Goal: Book appointment/travel/reservation

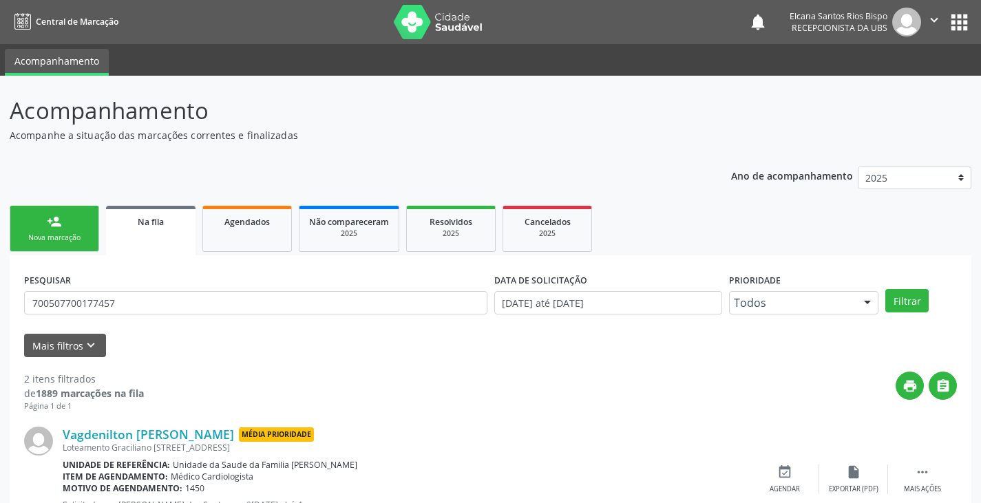
click at [79, 233] on div "Nova marcação" at bounding box center [54, 238] width 69 height 10
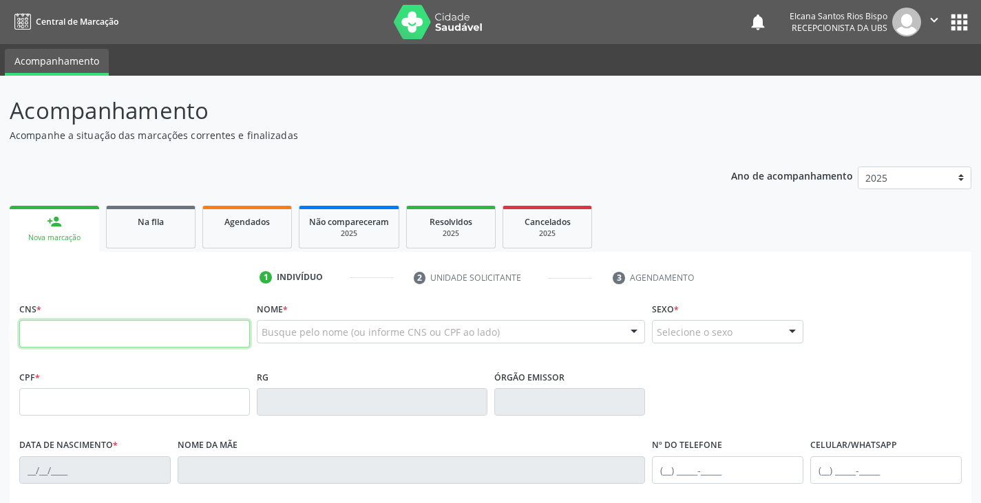
click at [39, 346] on input "text" at bounding box center [134, 334] width 231 height 28
type input "703 3092 1279 2010"
type input "608.754.025-34"
type input "[DATE]"
type input "[PERSON_NAME]"
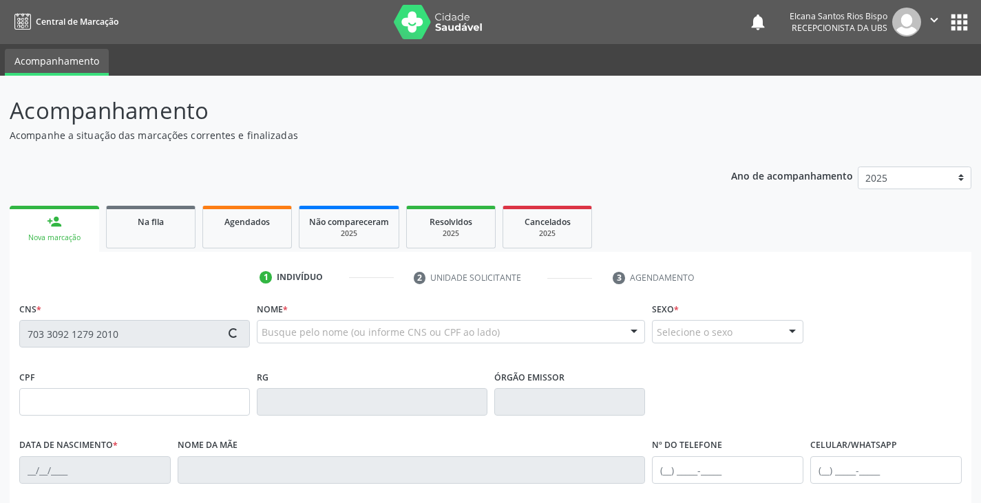
type input "[PHONE_NUMBER]"
type input "S/N"
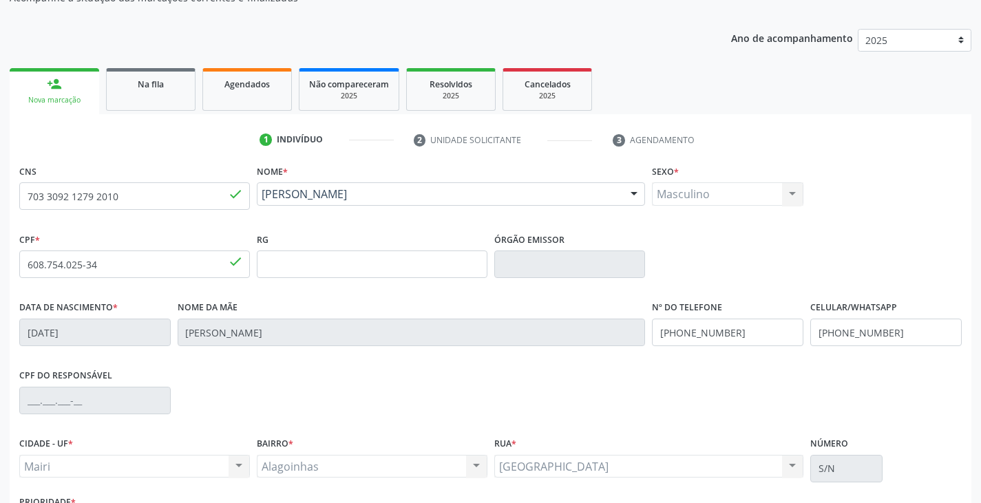
scroll to position [243, 0]
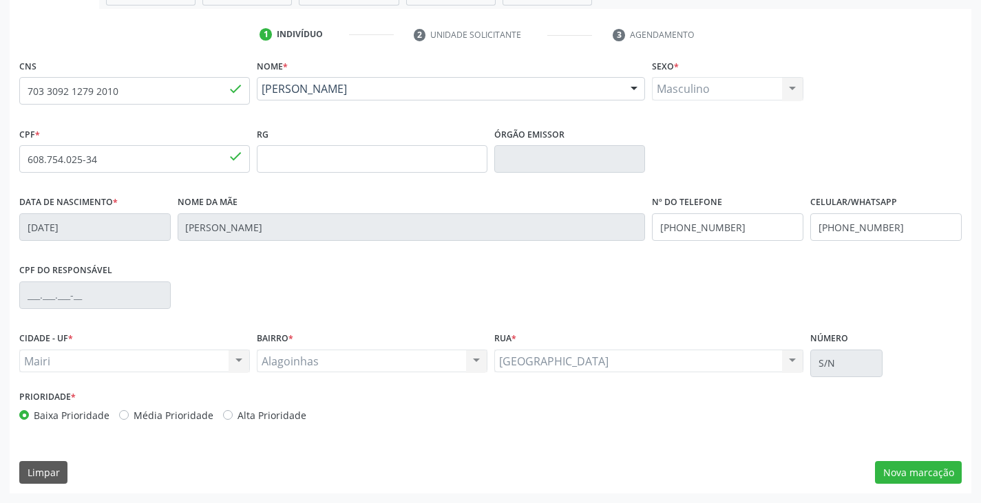
click at [275, 418] on label "Alta Prioridade" at bounding box center [272, 415] width 69 height 14
click at [233, 418] on input "Alta Prioridade" at bounding box center [228, 414] width 10 height 12
radio input "true"
click at [896, 474] on button "Nova marcação" at bounding box center [918, 472] width 87 height 23
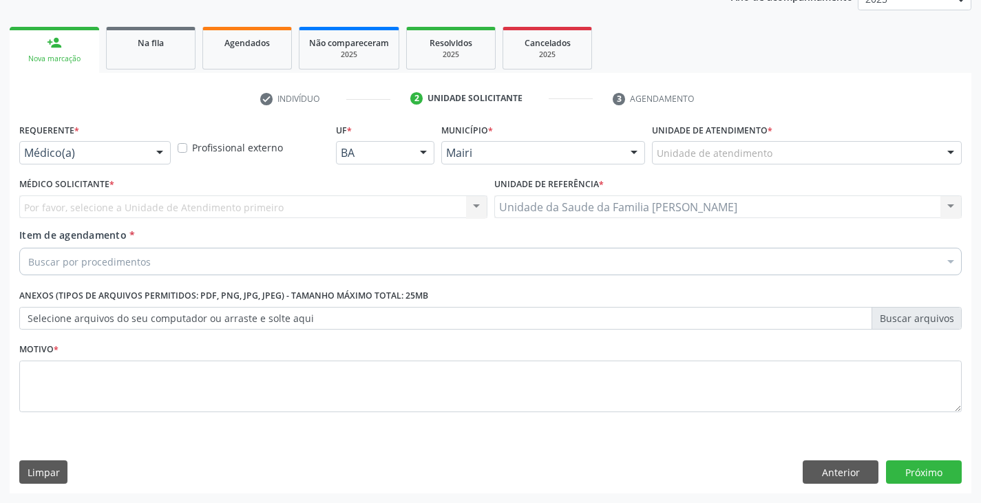
scroll to position [179, 0]
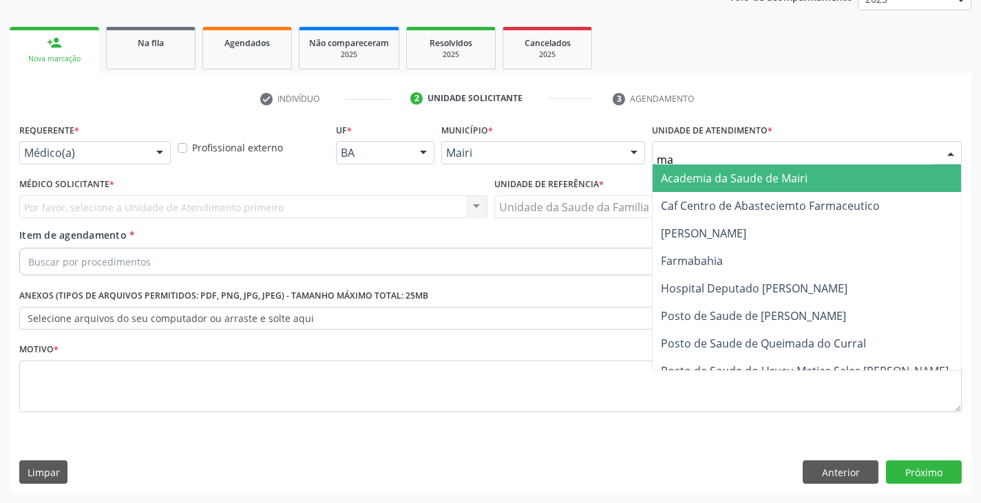
type input "mar"
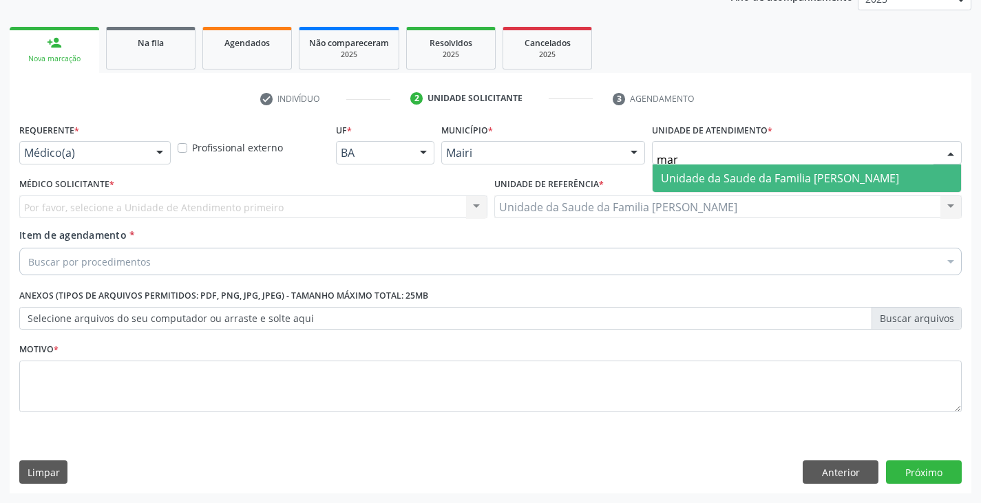
click at [672, 171] on span "Unidade da Saude da Familia [PERSON_NAME]" at bounding box center [780, 178] width 238 height 15
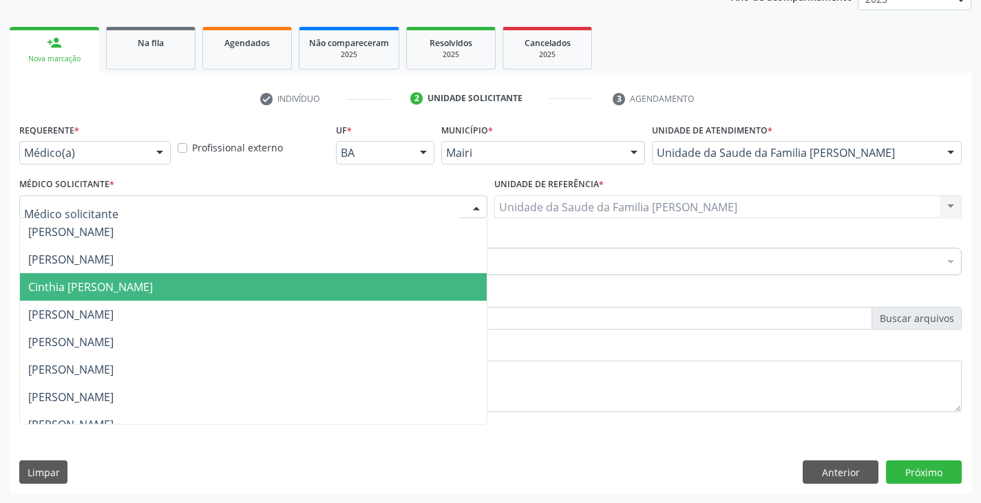
scroll to position [180, 0]
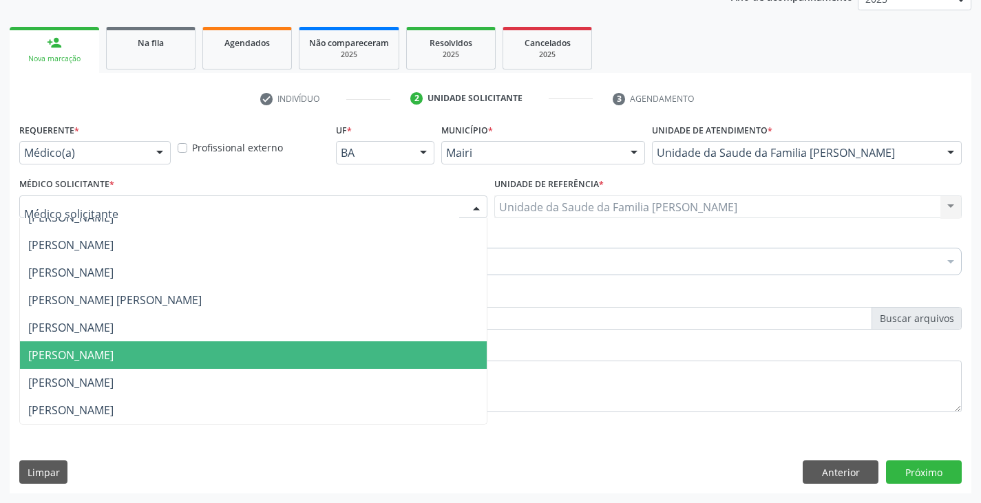
click at [56, 355] on span "[PERSON_NAME]" at bounding box center [70, 355] width 85 height 15
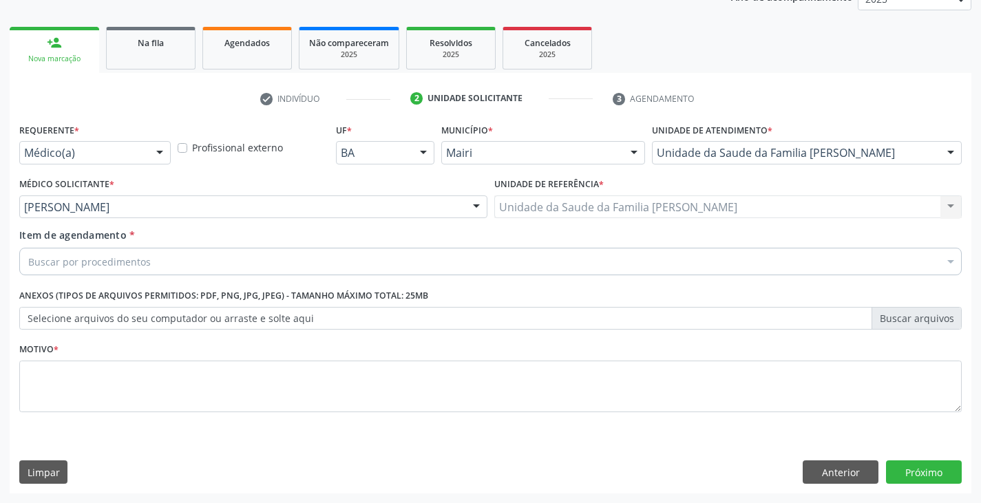
click at [831, 484] on div "Requerente * Médico(a) Médico(a) Enfermeiro(a) Paciente Nenhum resultado encont…" at bounding box center [491, 307] width 962 height 374
click at [831, 475] on button "Anterior" at bounding box center [841, 472] width 76 height 23
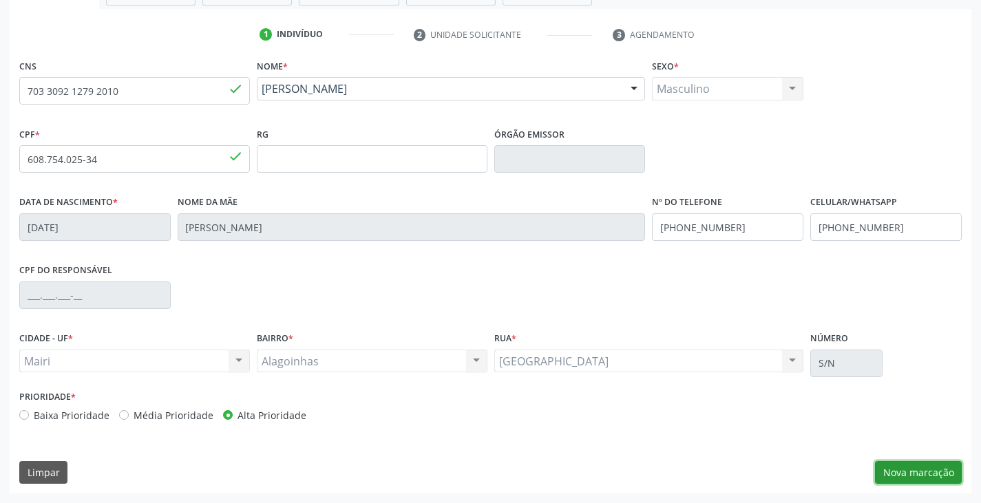
click at [895, 473] on button "Nova marcação" at bounding box center [918, 472] width 87 height 23
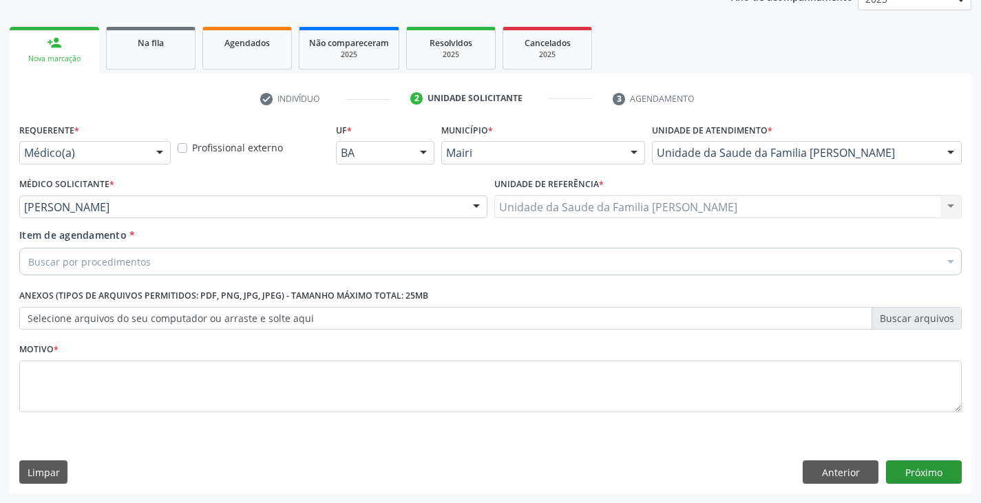
scroll to position [179, 0]
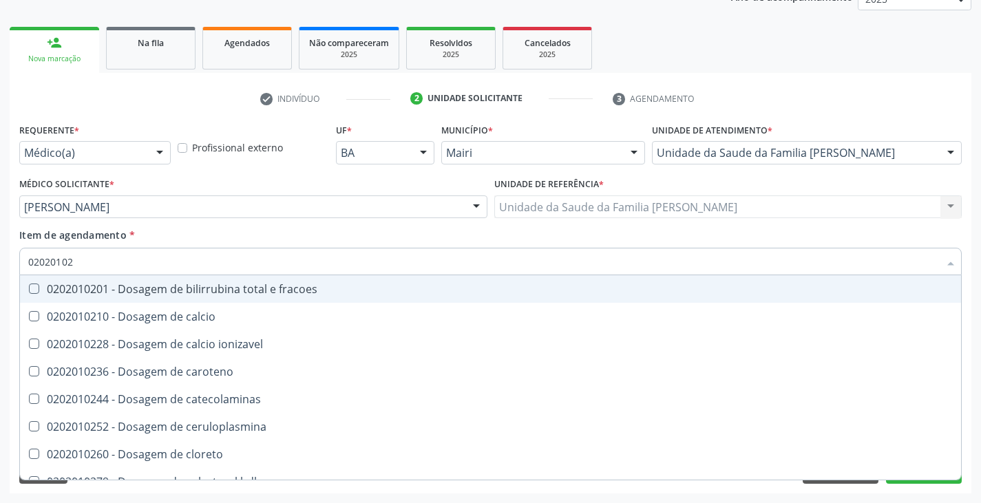
type input "020201029"
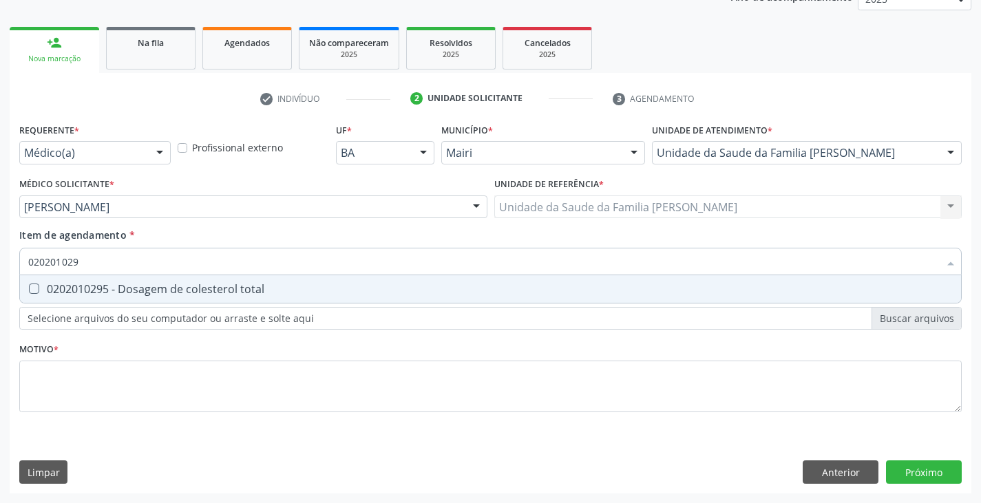
click at [70, 295] on div "0202010295 - Dosagem de colesterol total" at bounding box center [490, 289] width 925 height 11
checkbox total "true"
type input "02020102"
checkbox total "false"
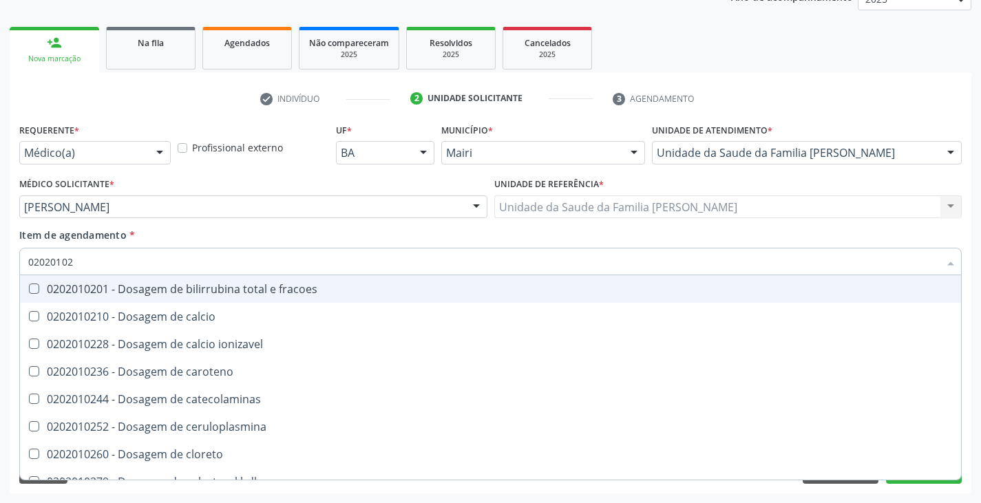
type input "0202010"
checkbox total "false"
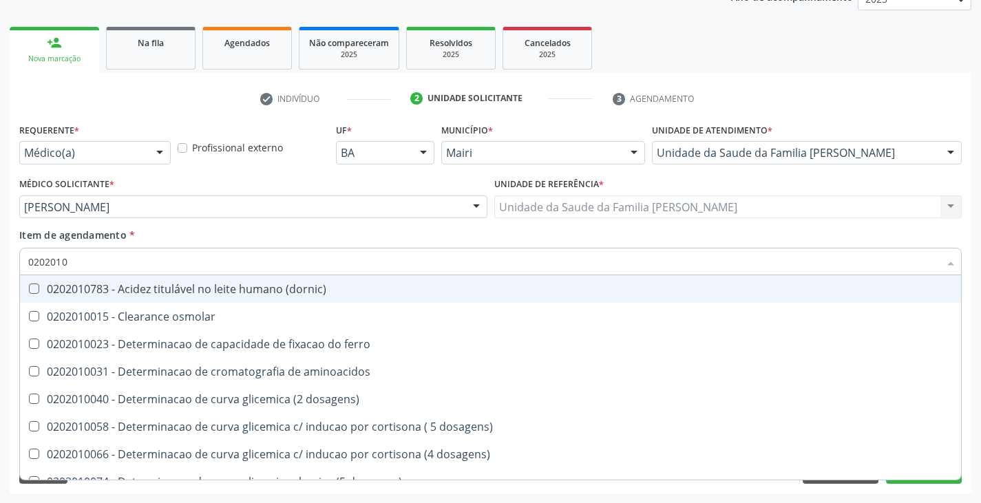
type input "02020102"
checkbox ivy "true"
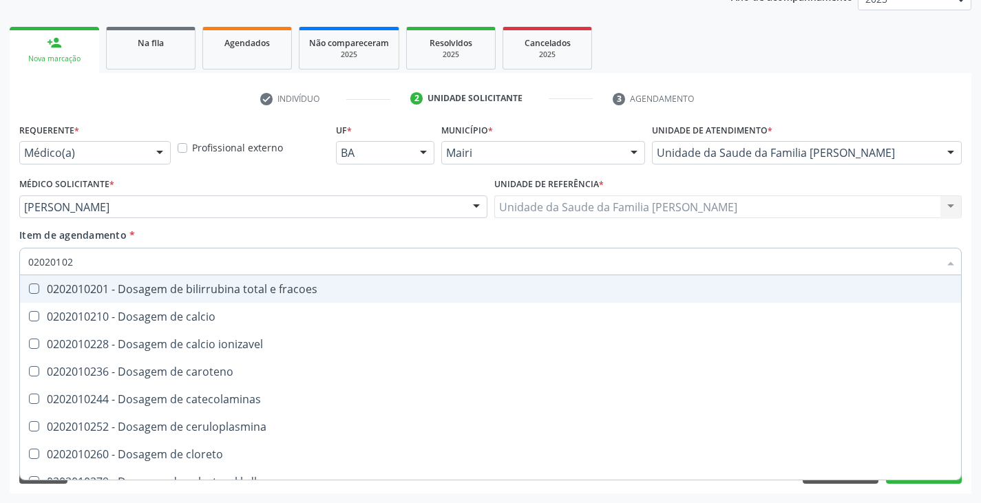
type input "020201028"
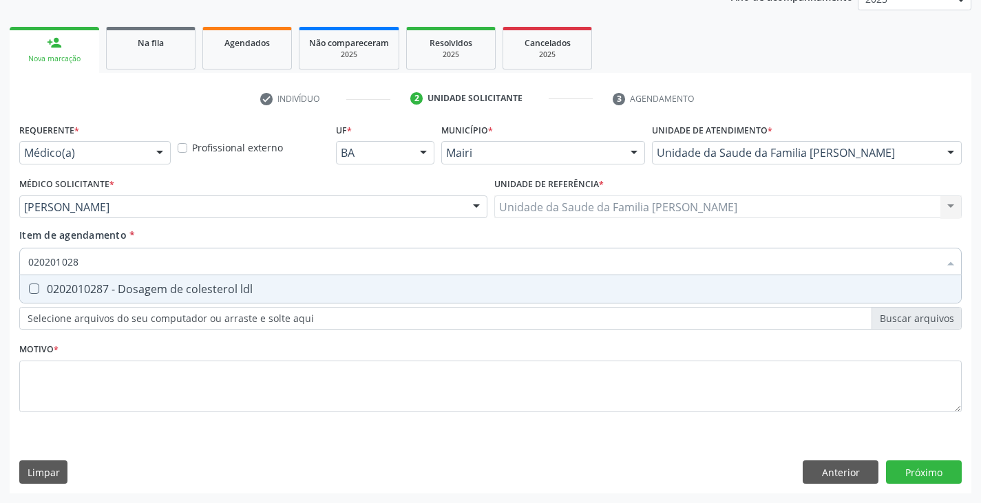
click at [70, 295] on div "0202010287 - Dosagem de colesterol ldl" at bounding box center [490, 289] width 925 height 11
checkbox ldl "true"
type input "02020102"
checkbox ldl "false"
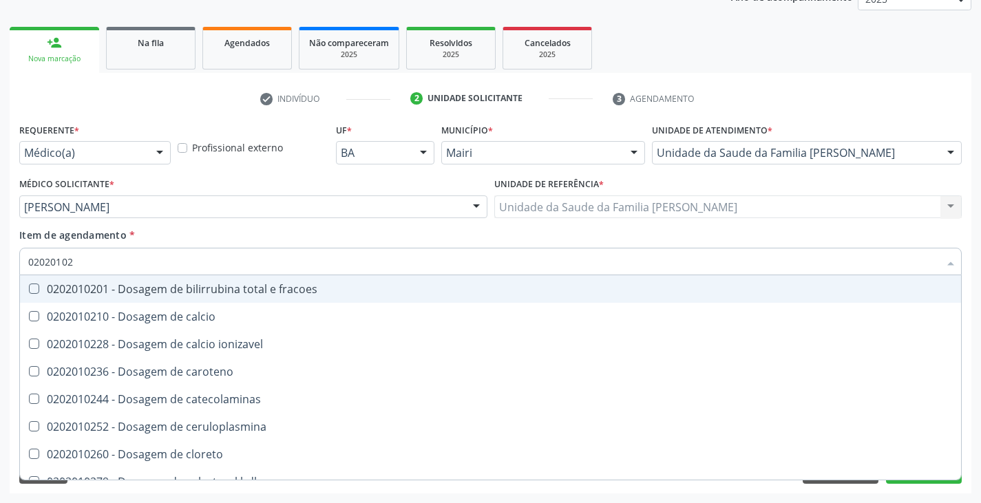
type input "020201027"
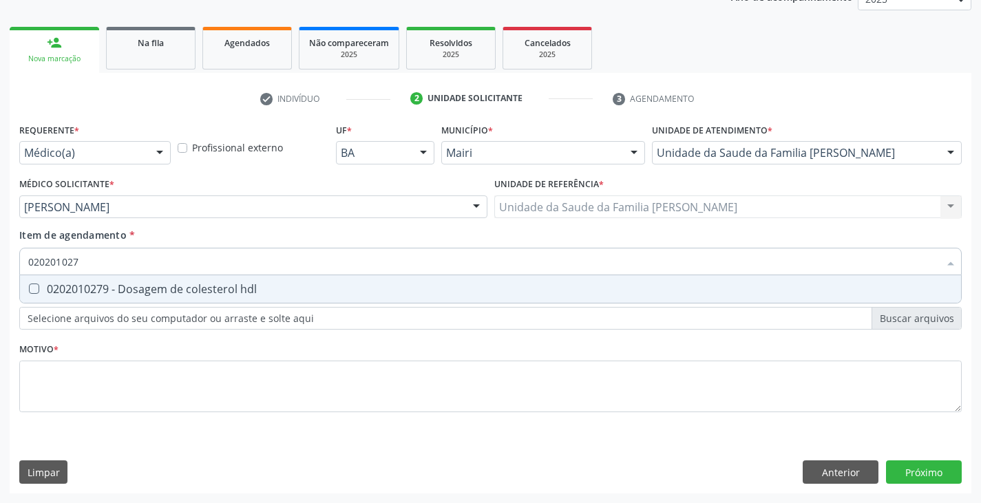
click at [70, 295] on div "0202010279 - Dosagem de colesterol hdl" at bounding box center [490, 289] width 925 height 11
checkbox hdl "true"
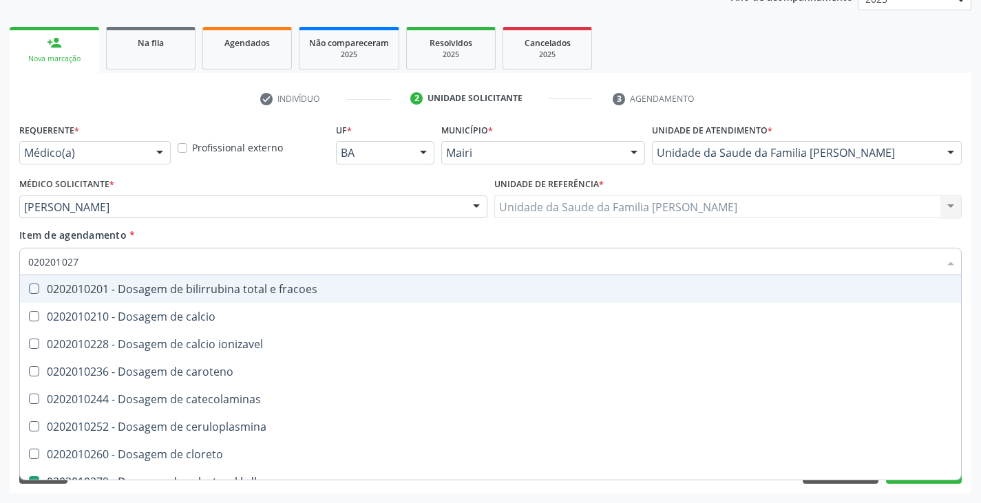
type input "02020102"
checkbox fracoes "false"
type input "0202010"
checkbox hdl "false"
checkbox ldl "false"
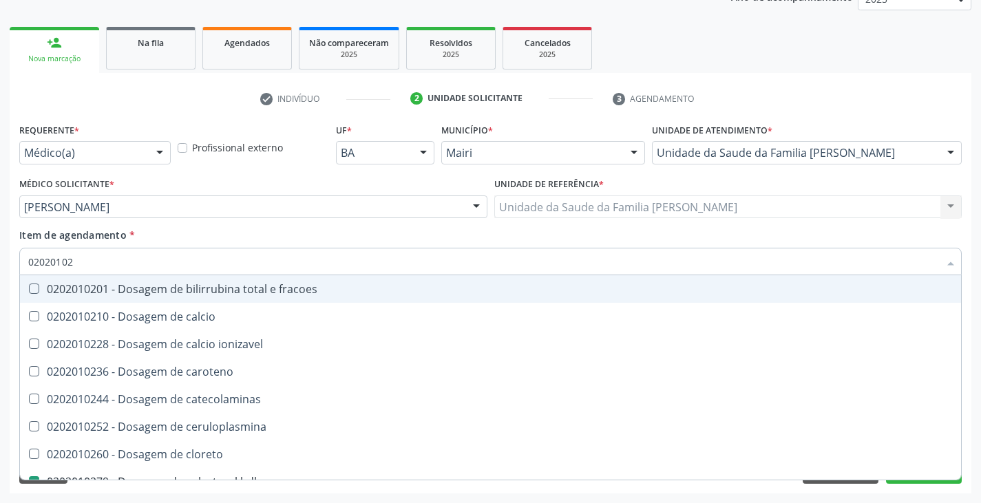
checkbox total "false"
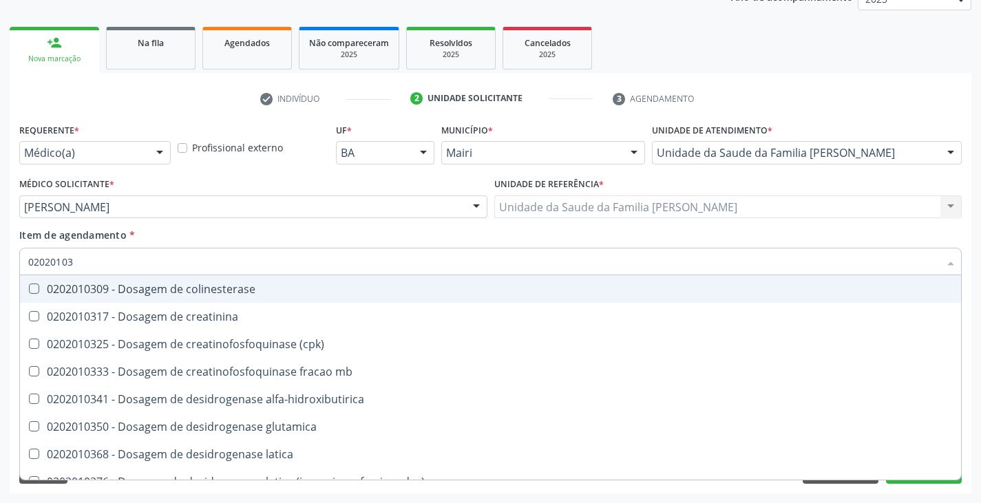
type input "020201031"
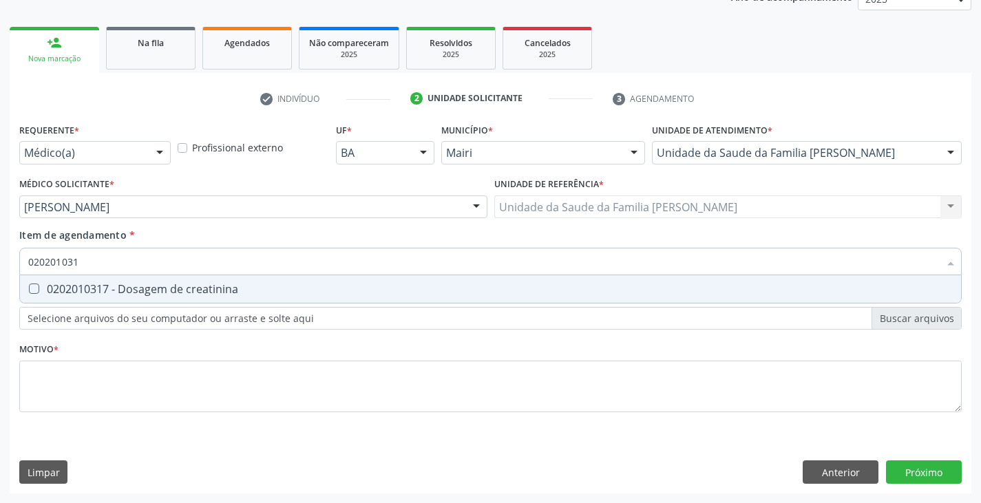
click at [70, 295] on div "0202010317 - Dosagem de creatinina" at bounding box center [490, 289] width 925 height 11
checkbox creatinina "true"
type input "02020103"
checkbox creatinina "false"
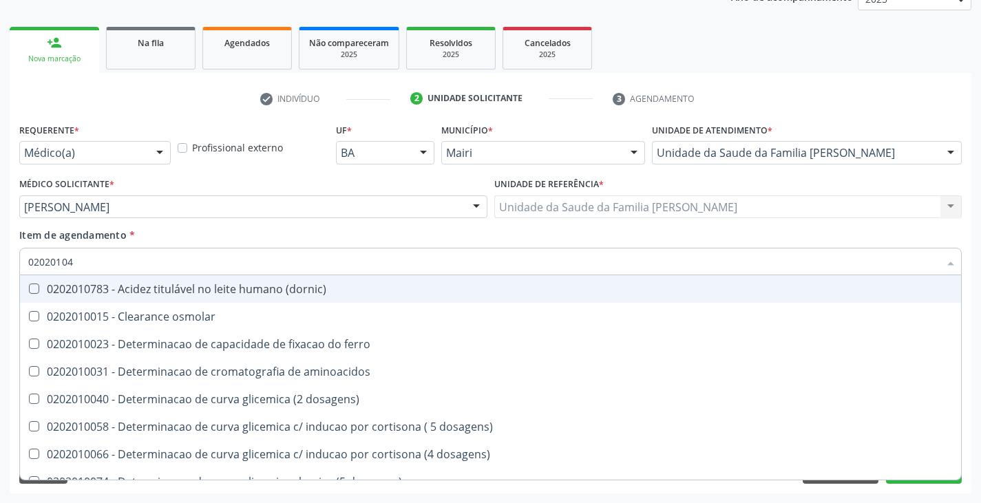
type input "020201047"
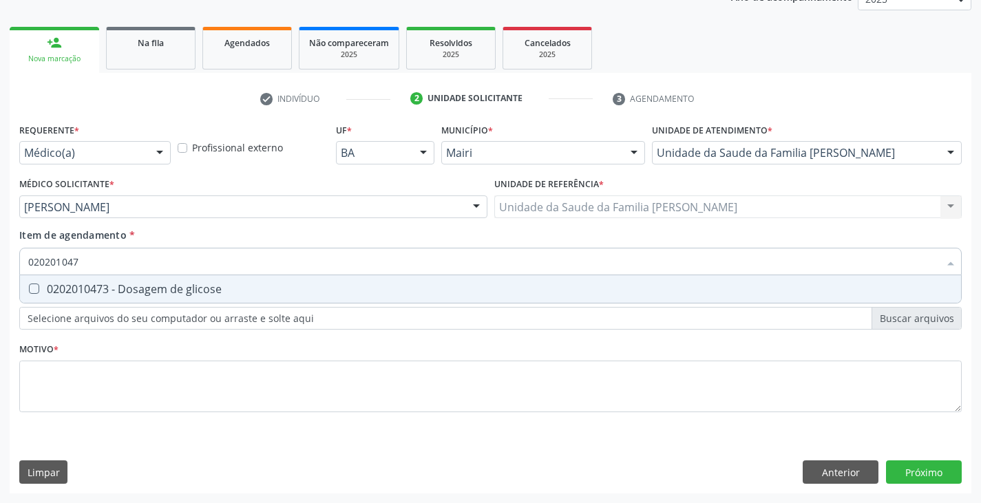
click at [70, 295] on div "0202010473 - Dosagem de glicose" at bounding box center [490, 289] width 925 height 11
checkbox glicose "true"
type input "02020104"
checkbox glicose "false"
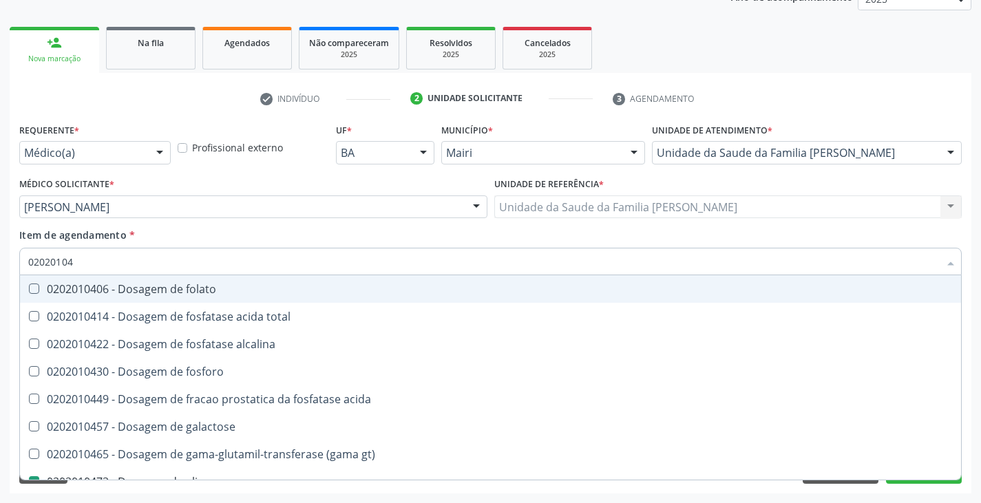
type input "0202010"
checkbox glicose "false"
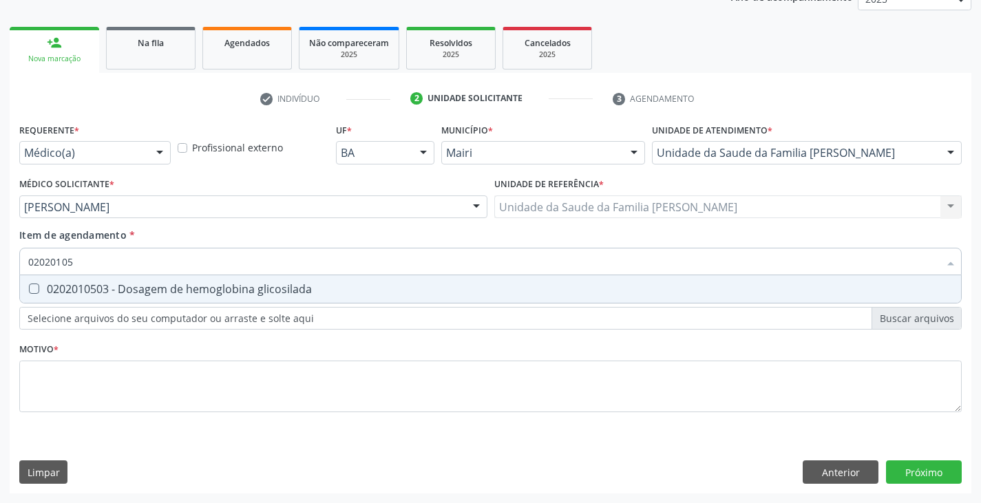
type input "020201050"
click at [70, 295] on div "0202010503 - Dosagem de hemoglobina glicosilada" at bounding box center [490, 289] width 925 height 11
checkbox glicosilada "true"
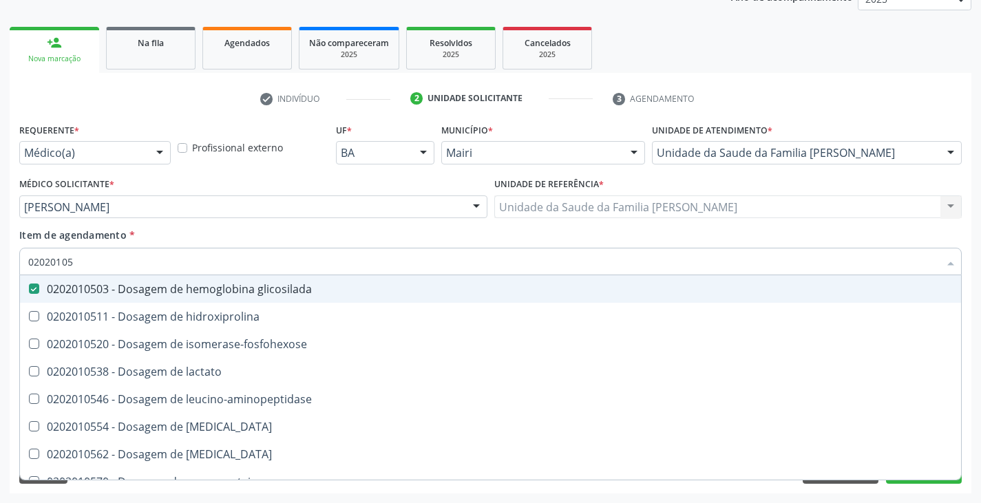
type input "0202010"
checkbox glicosilada "false"
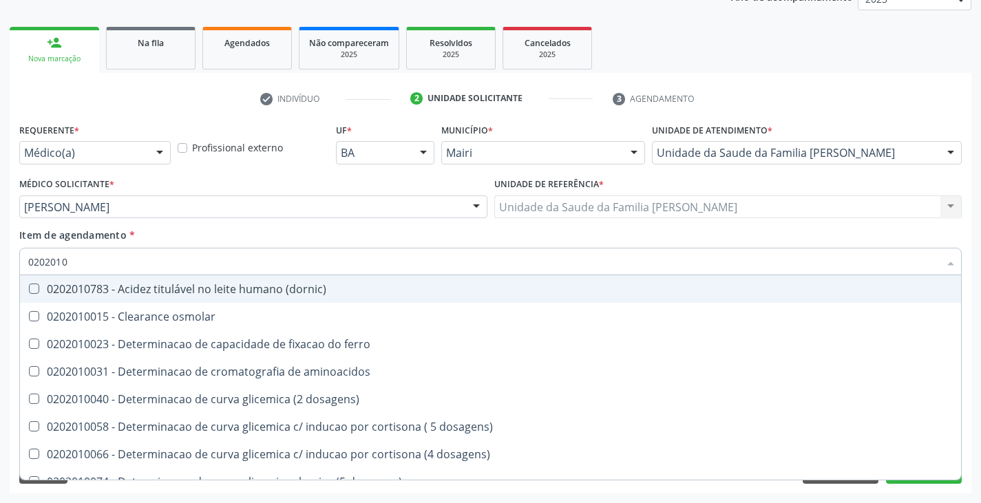
type input "020201"
checkbox hdl "false"
checkbox ldl "false"
checkbox total "false"
checkbox creatinina "false"
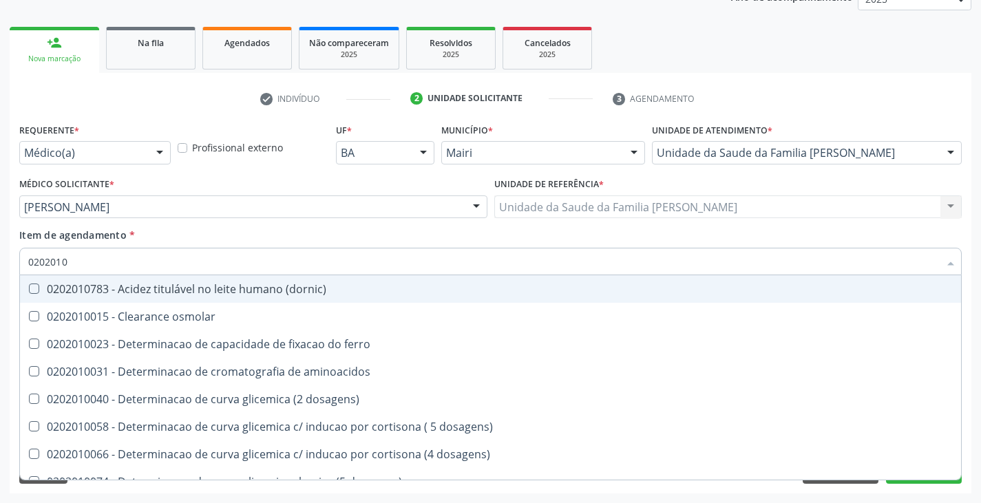
checkbox alfa-hidroxibutirica "true"
checkbox glutamica "true"
checkbox latica "true"
checkbox ferritina "true"
checkbox glicose "false"
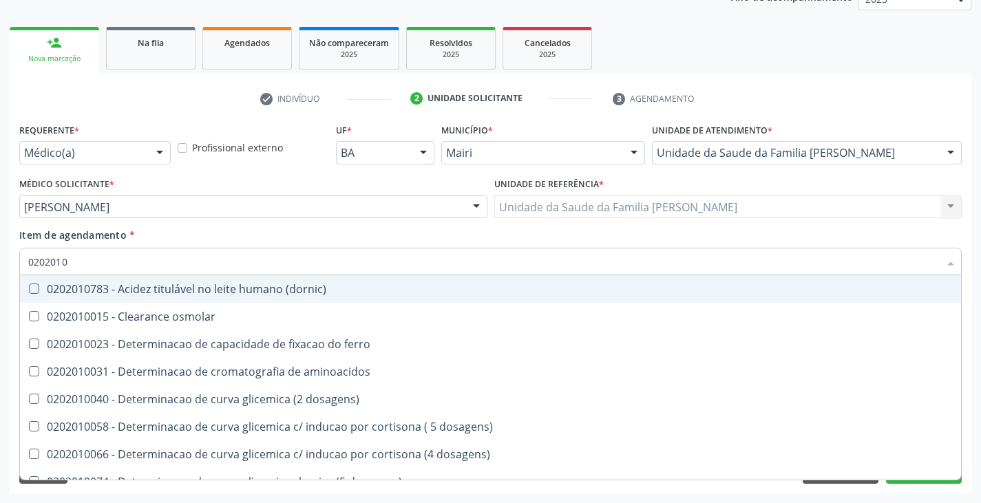
checkbox glicosilada "false"
checkbox magnesio "true"
checkbox porfirinas "true"
type input "02020"
checkbox alfa-hidroxibutirica "false"
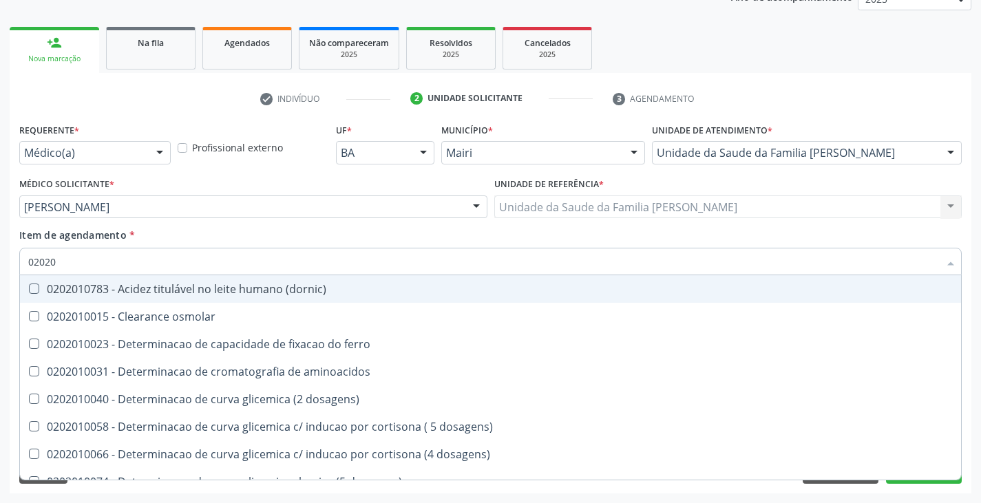
checkbox glutamica "false"
checkbox latica "false"
checkbox ferritina "false"
checkbox magnesio "false"
checkbox porfirinas "false"
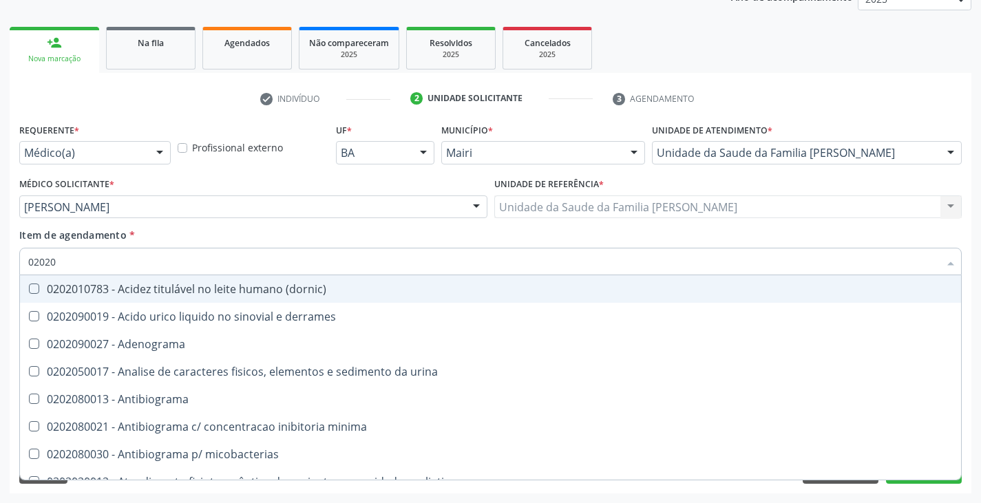
type input "020203"
checkbox hdl "false"
checkbox ldl "false"
checkbox total "false"
checkbox creatinina "false"
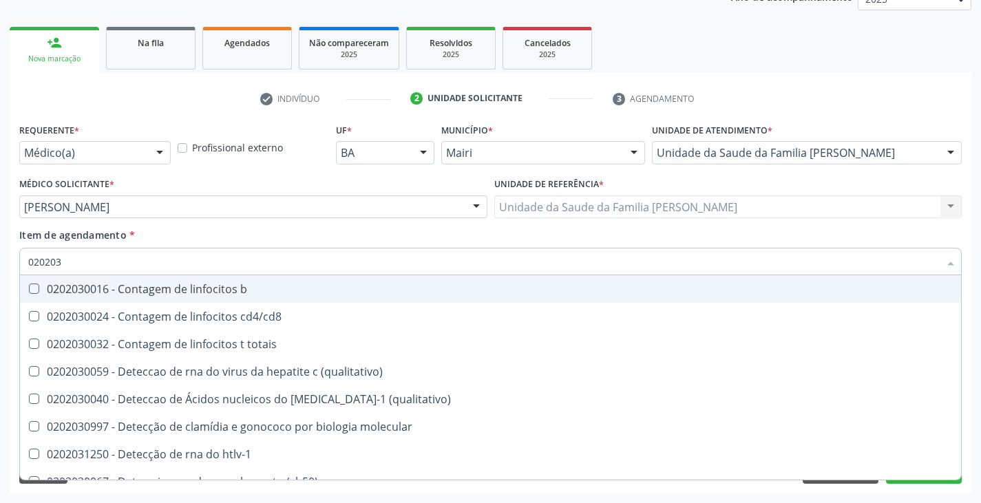
type input "0202038"
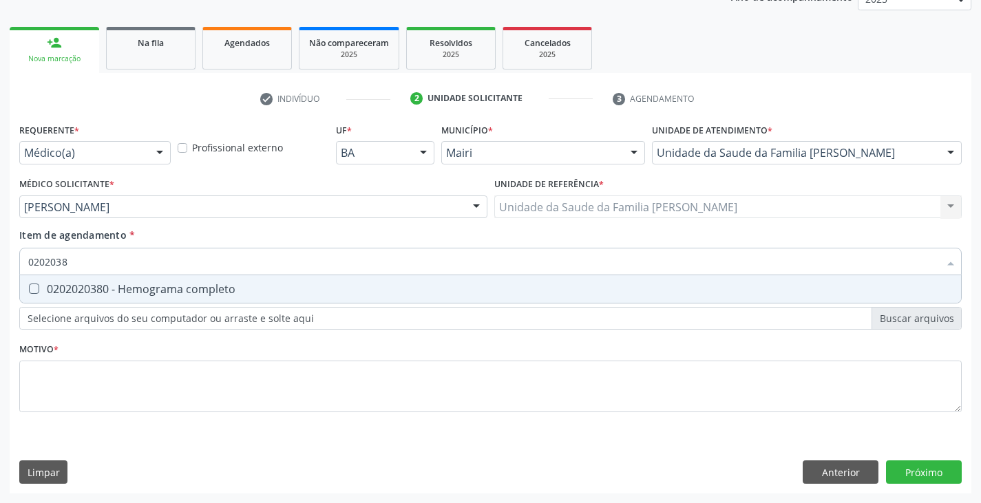
click at [70, 295] on div "0202020380 - Hemograma completo" at bounding box center [490, 289] width 925 height 11
checkbox completo "true"
type input "020203"
checkbox completo "false"
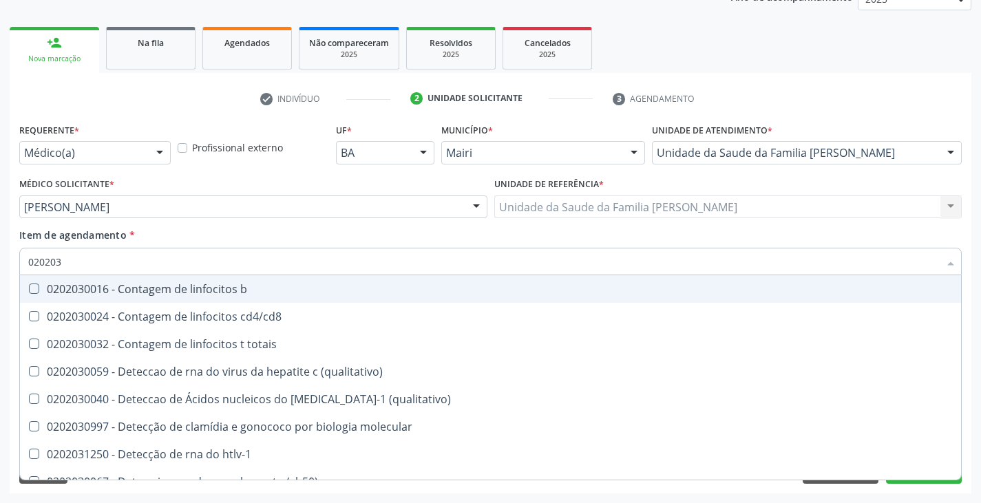
type input "02020"
checkbox completo "false"
checkbox bacterianas "true"
checkbox hiv-1 "true"
checkbox c "true"
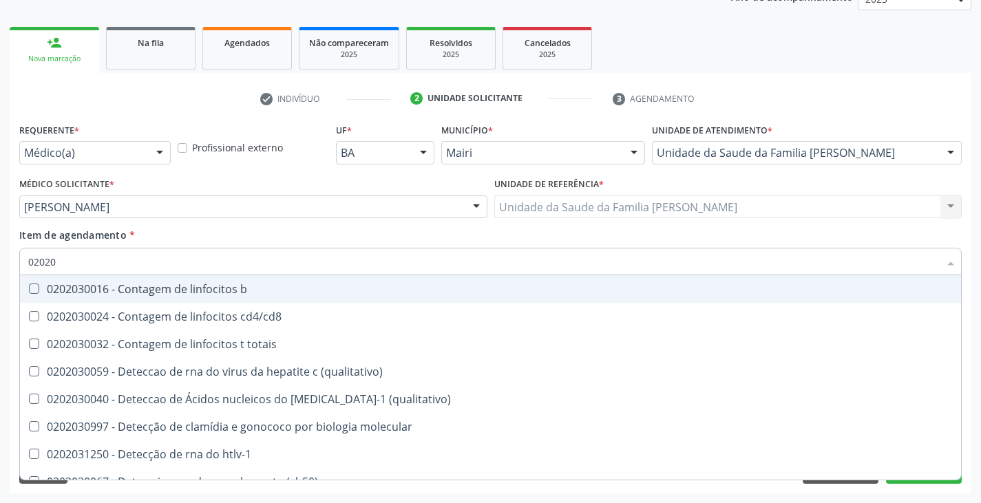
checkbox gestantes "true"
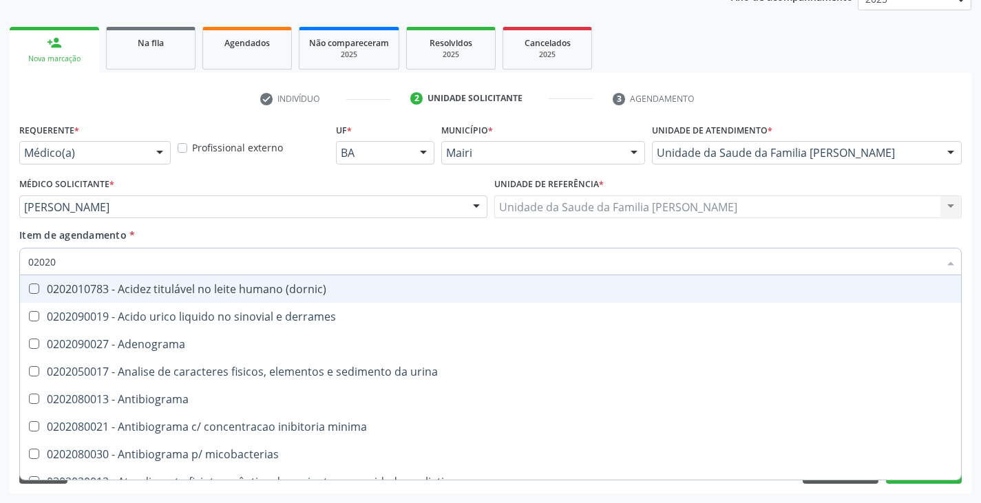
type input "0202"
checkbox hdl "false"
checkbox ldl "false"
checkbox total "false"
checkbox creatinina "false"
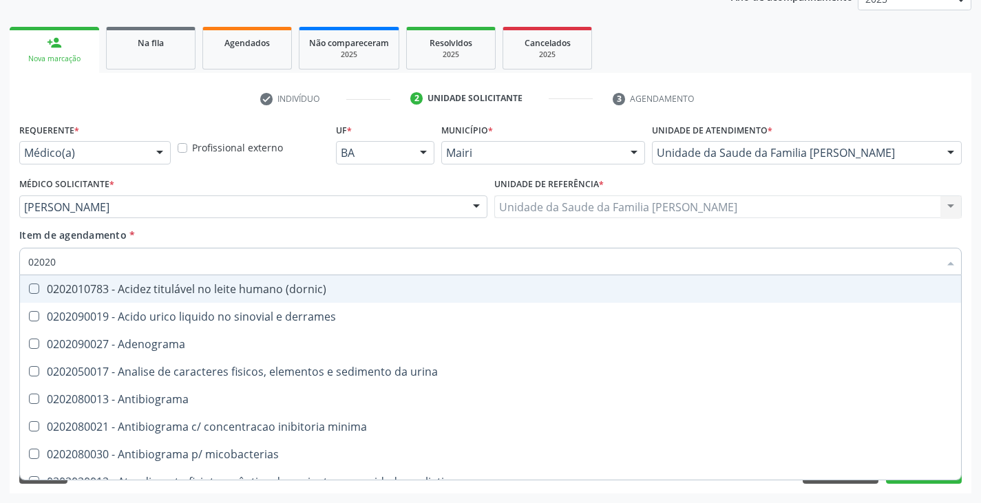
checkbox latica "true"
checkbox fracionadas\) "true"
checkbox digitoxina\) "true"
checkbox estrona "true"
checkbox glicose "false"
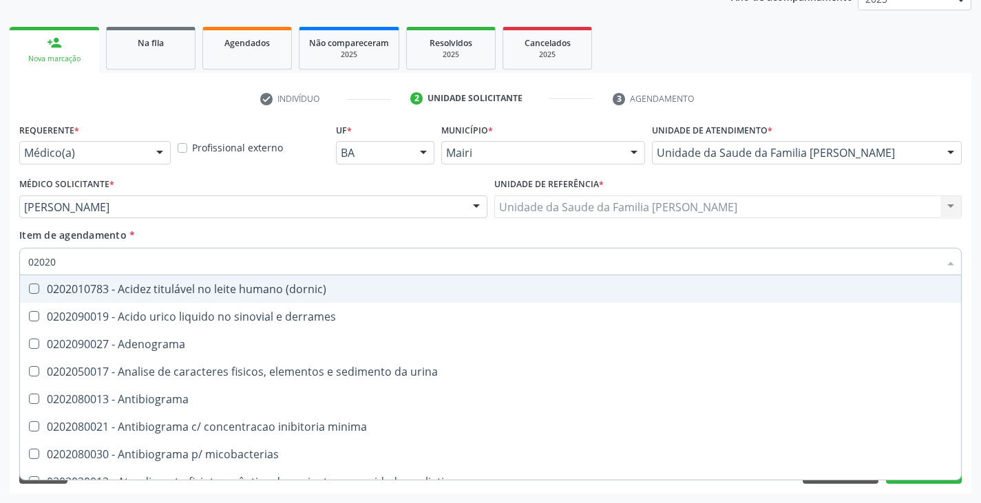
checkbox glicosilada "false"
checkbox \(ige\) "true"
checkbox magnesio "true"
checkbox completo "false"
checkbox \(western-blot\) "true"
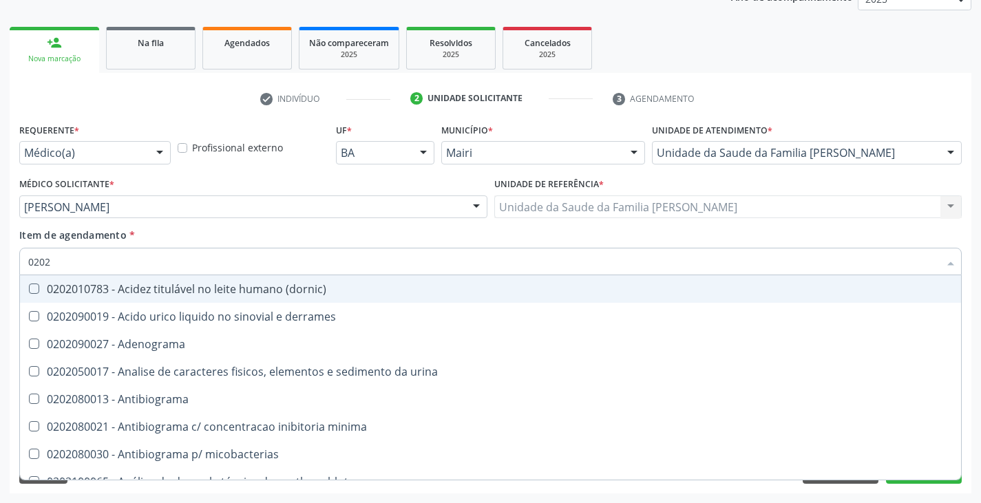
type input "02020"
checkbox cadmio "true"
checkbox calcio "true"
checkbox ionizavel "true"
checkbox catecolaminas "true"
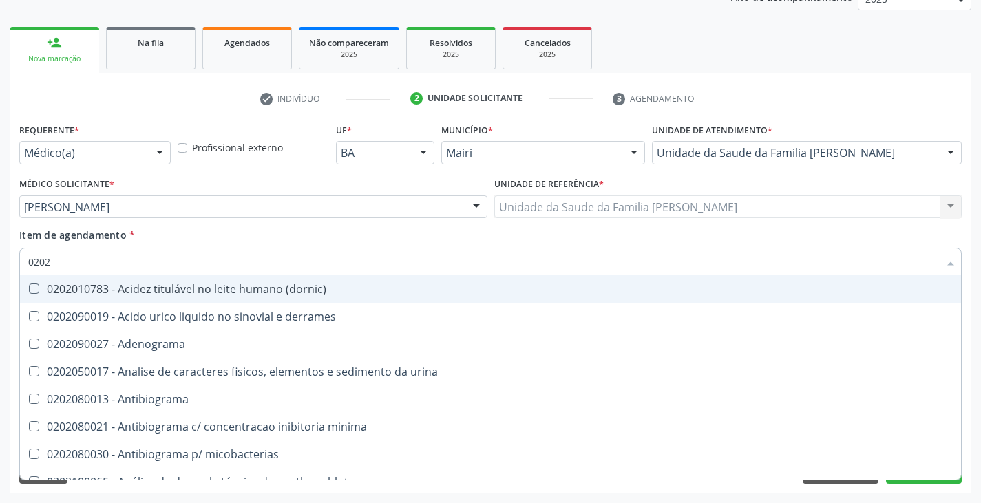
checkbox hdl "false"
checkbox ldl "false"
checkbox total "false"
checkbox creatinina "false"
checkbox fenitoina "true"
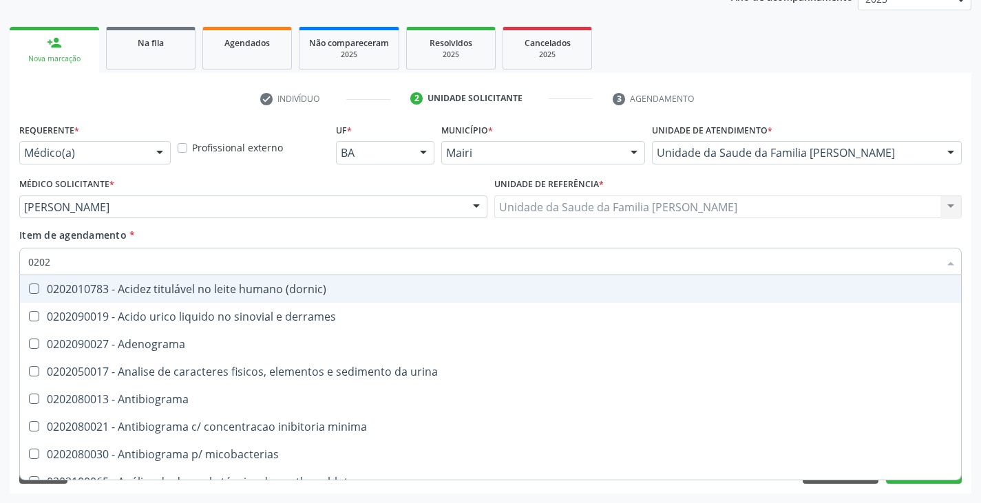
checkbox esperma "true"
checkbox glicose "false"
checkbox glicosilada "false"
checkbox acilcarnitinas "true"
checkbox completo "false"
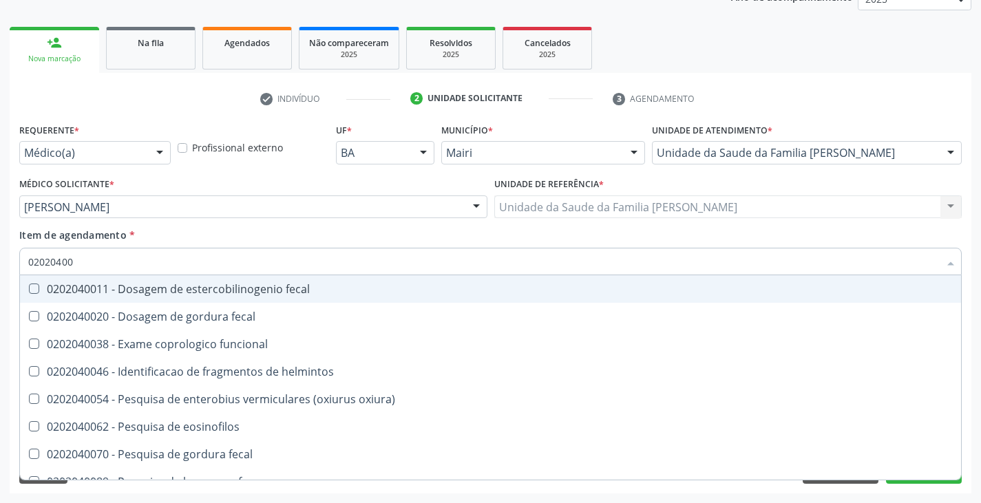
type input "020204008"
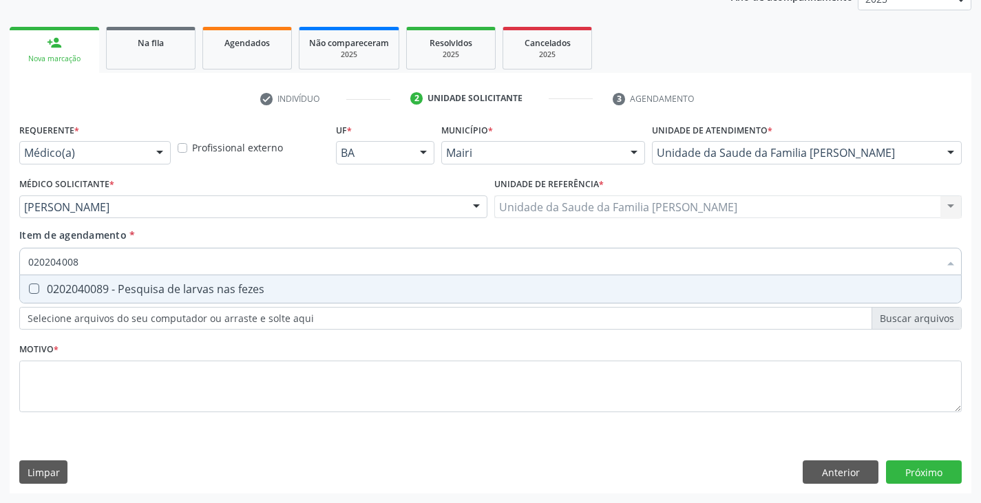
click at [70, 295] on div "0202040089 - Pesquisa de larvas nas fezes" at bounding box center [490, 289] width 925 height 11
checkbox fezes "true"
type input "02020400"
checkbox fezes "false"
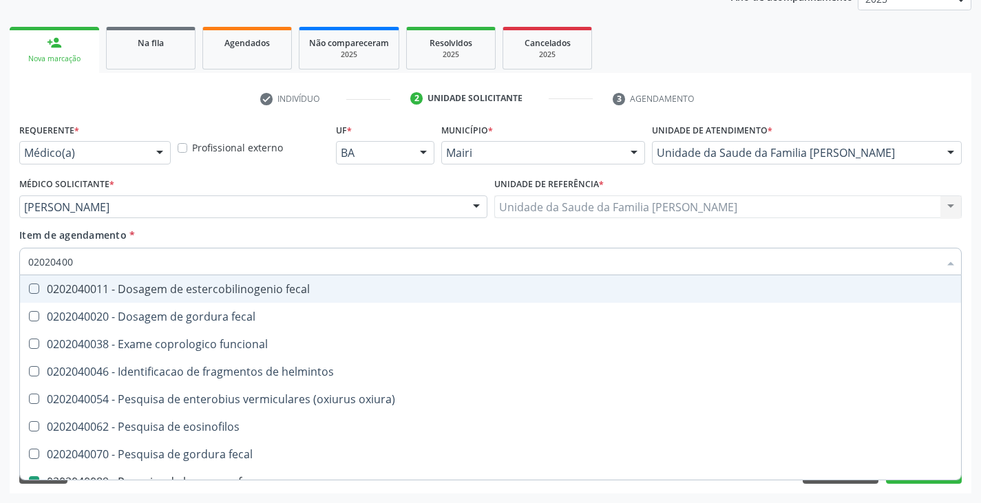
type input "0202040"
checkbox fezes "false"
checkbox fezes "true"
type input "020204"
checkbox fezes "false"
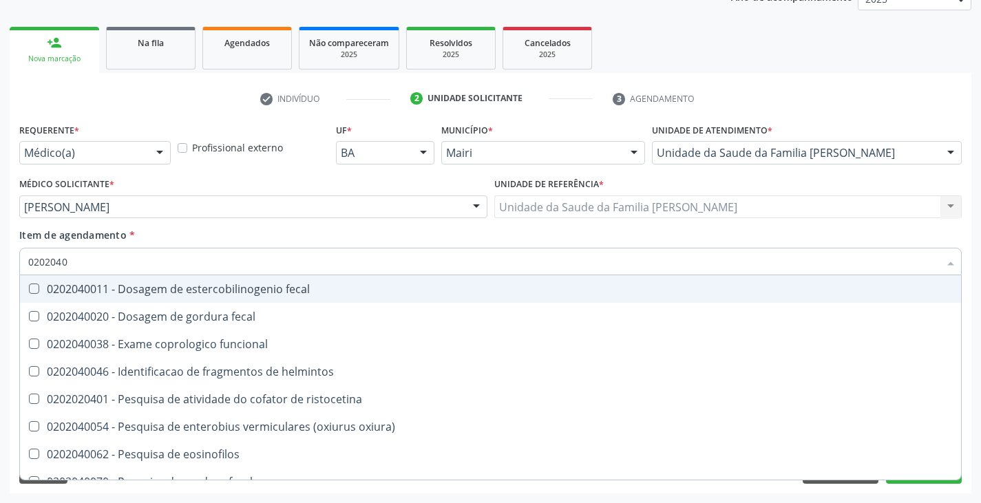
checkbox parasitas "true"
type input "02020"
checkbox fezes "false"
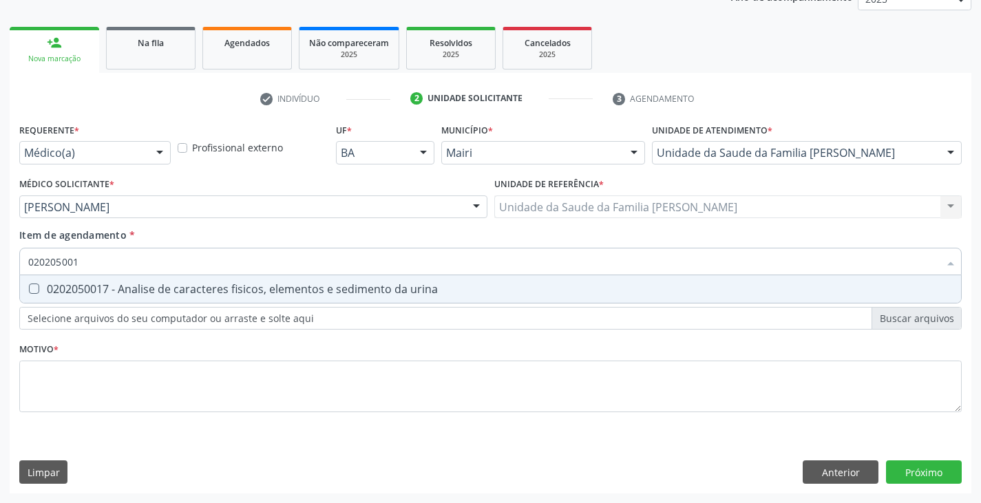
type input "0202050017"
click at [70, 295] on div "0202050017 - Analise de caracteres fisicos, elementos e sedimento da urina" at bounding box center [490, 289] width 925 height 11
checkbox urina "true"
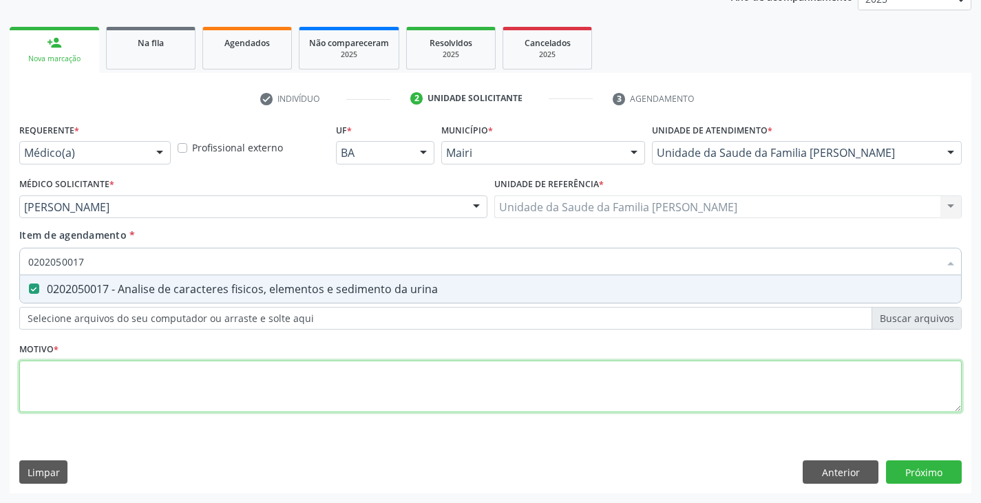
click at [62, 377] on div "Requerente * Médico(a) Médico(a) Enfermeiro(a) Paciente Nenhum resultado encont…" at bounding box center [490, 276] width 943 height 312
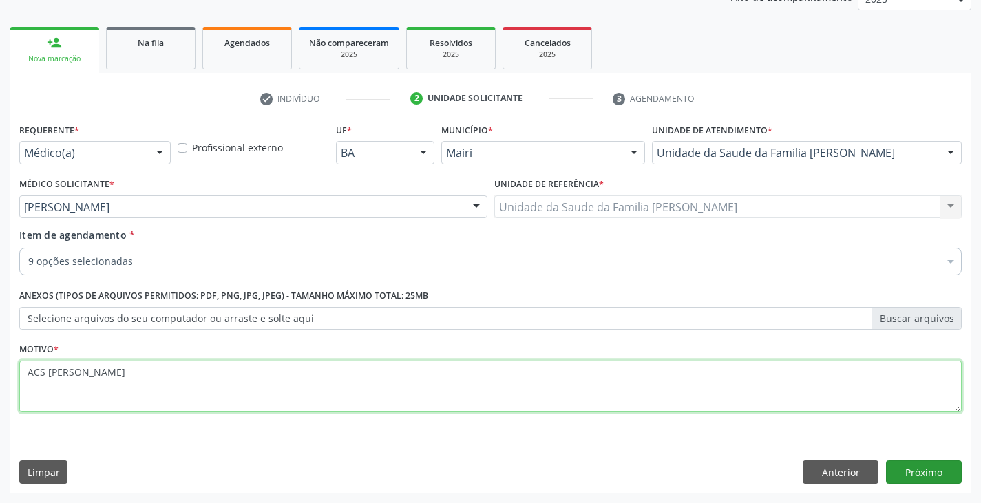
type textarea "ACS [PERSON_NAME]"
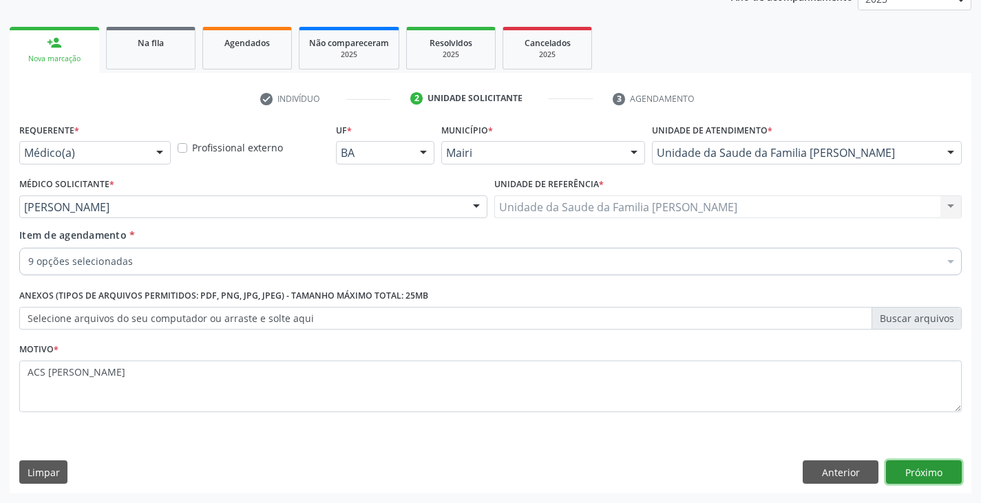
click at [943, 469] on button "Próximo" at bounding box center [924, 472] width 76 height 23
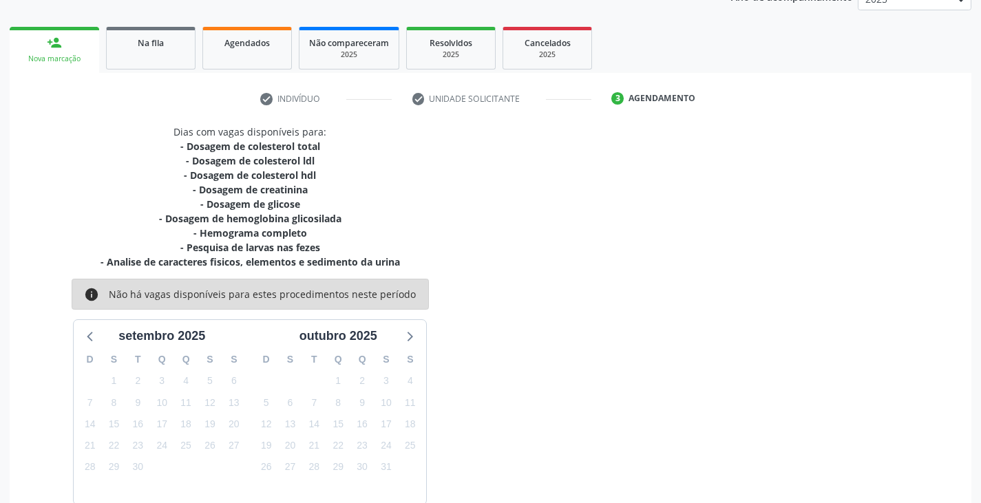
scroll to position [252, 0]
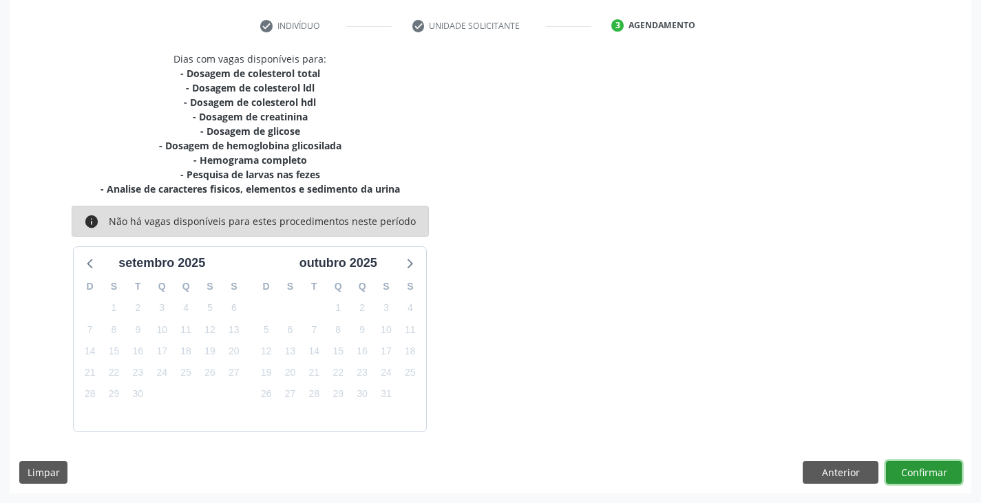
click at [939, 466] on button "Confirmar" at bounding box center [924, 472] width 76 height 23
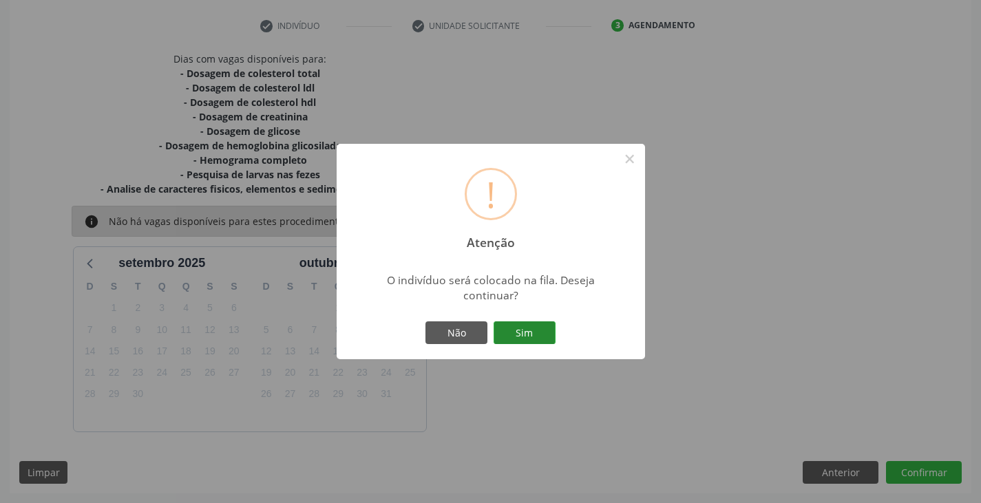
click at [520, 324] on button "Sim" at bounding box center [525, 333] width 62 height 23
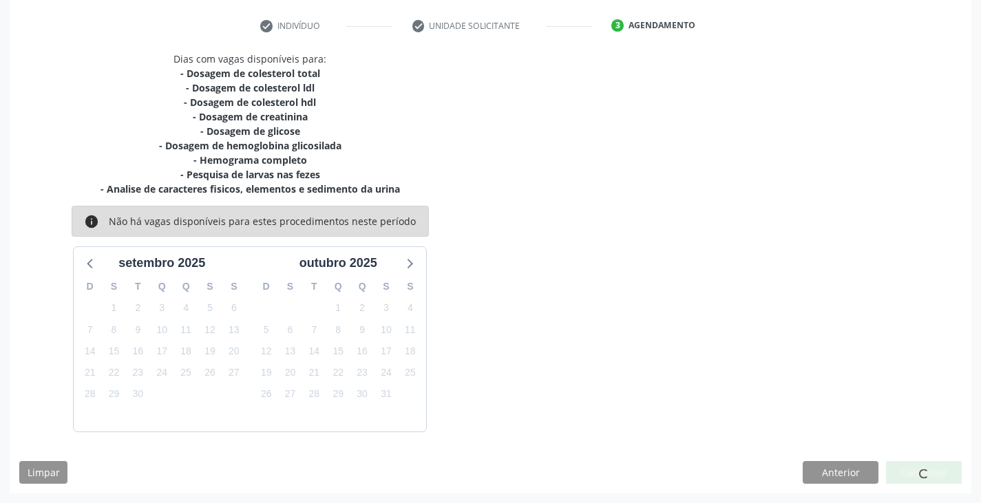
scroll to position [0, 0]
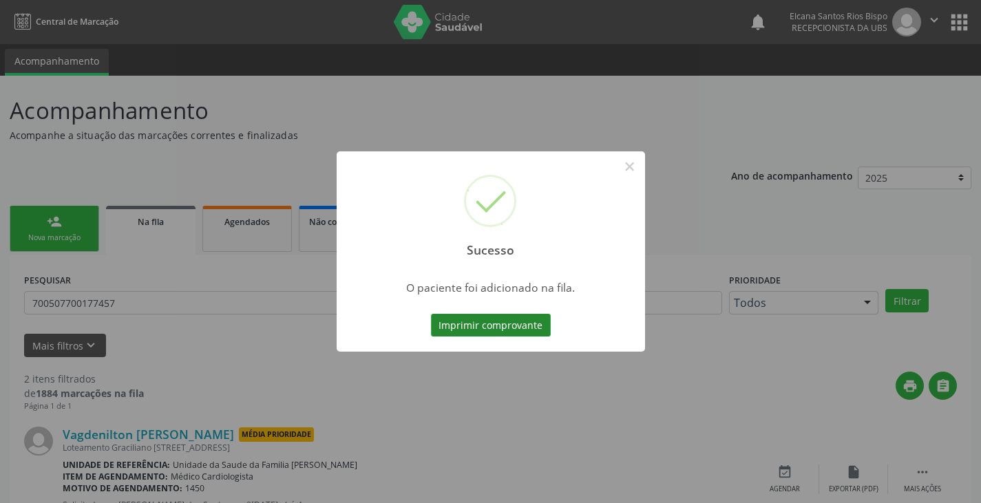
click at [528, 327] on button "Imprimir comprovante" at bounding box center [491, 325] width 120 height 23
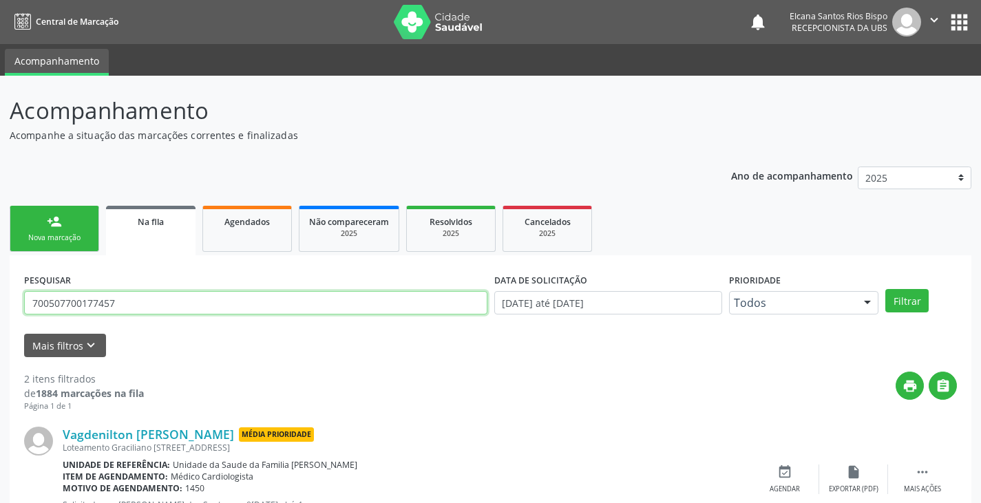
drag, startPoint x: 137, startPoint y: 306, endPoint x: 0, endPoint y: 324, distance: 138.3
click at [0, 324] on div "Acompanhamento Acompanhe a situação das marcações correntes e finalizadas Relat…" at bounding box center [490, 385] width 981 height 619
paste input "3 3092 1279 2010"
type input "703 3092 1279 2010"
click at [886, 289] on button "Filtrar" at bounding box center [907, 300] width 43 height 23
